Goal: Check status: Check status

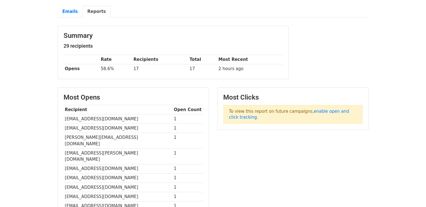
scroll to position [56, 0]
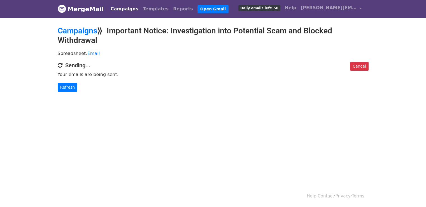
click at [170, 33] on h2 "Campaigns ⟫ Important Notice: Investigation into Potential Scam and Blocked Wit…" at bounding box center [213, 35] width 311 height 19
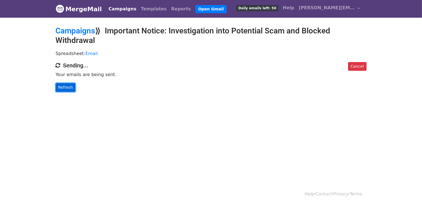
click at [72, 87] on link "Refresh" at bounding box center [66, 87] width 20 height 9
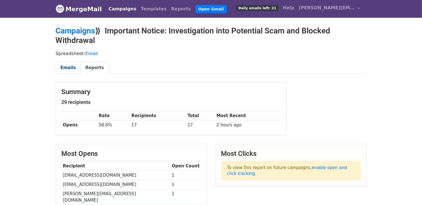
click at [66, 67] on link "Emails" at bounding box center [68, 67] width 25 height 11
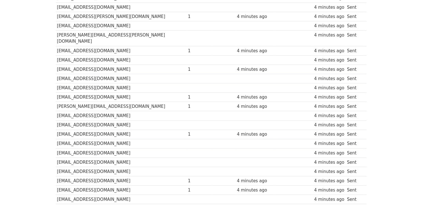
scroll to position [26, 0]
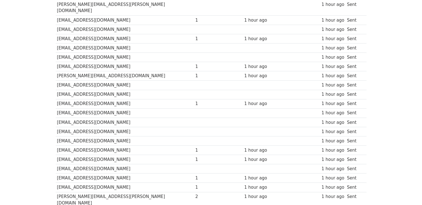
scroll to position [224, 0]
